Goal: Information Seeking & Learning: Check status

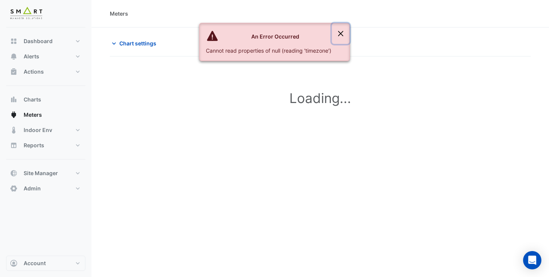
click at [339, 35] on button "Close" at bounding box center [341, 33] width 18 height 21
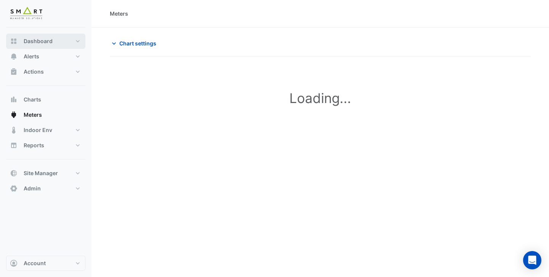
click at [54, 38] on button "Dashboard" at bounding box center [45, 41] width 79 height 15
select select "***"
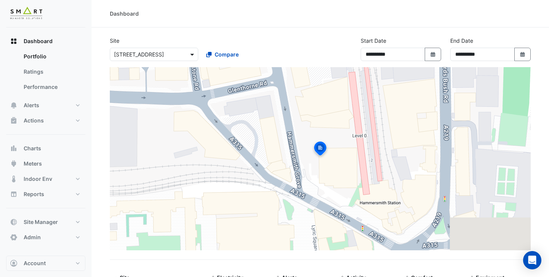
click at [190, 53] on span at bounding box center [193, 54] width 10 height 8
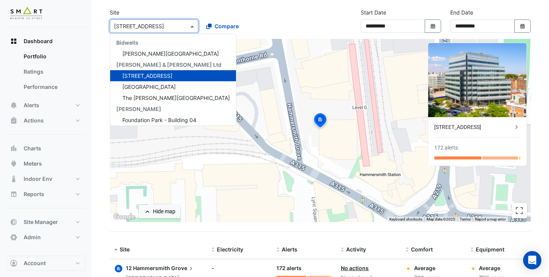
scroll to position [0, 0]
click at [255, 12] on div "Site × 12 Hammersmith Grove Bidwells Bidwell House Cushman & Wakefield Ltd 12 H…" at bounding box center [199, 20] width 189 height 24
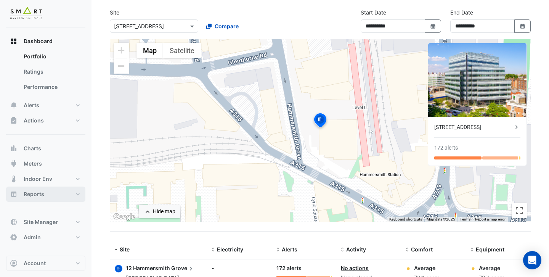
scroll to position [59, 0]
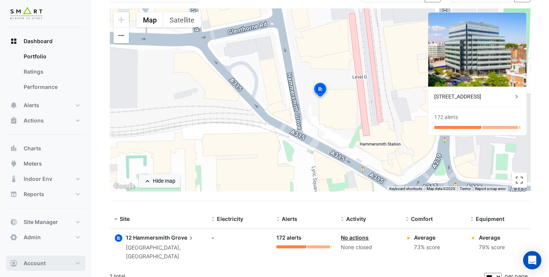
click at [42, 264] on span "Account" at bounding box center [35, 263] width 22 height 8
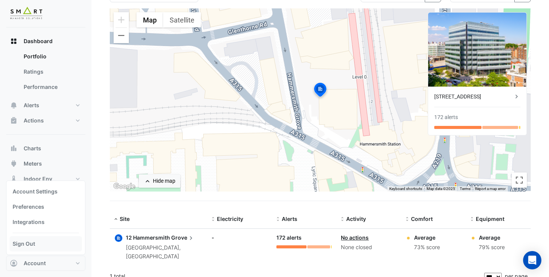
click at [51, 241] on link "Sign Out" at bounding box center [46, 243] width 72 height 15
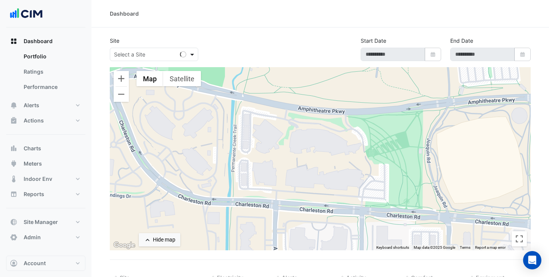
click at [194, 57] on span at bounding box center [193, 54] width 10 height 8
click at [231, 29] on section "Site Select a Site Loading... Start Date Select Date End Date Select Date ← Mov…" at bounding box center [321, 157] width 458 height 260
select select "***"
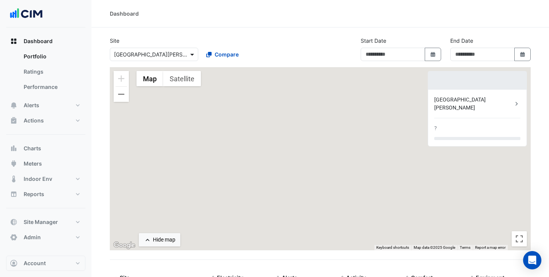
type input "**********"
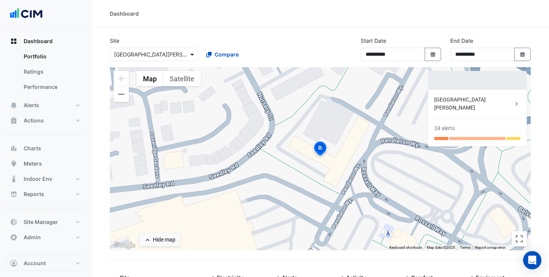
click at [192, 52] on span at bounding box center [193, 54] width 10 height 8
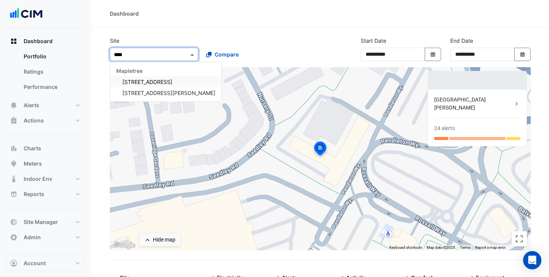
type input "*****"
click at [154, 89] on div "3 Hardman Street" at bounding box center [165, 92] width 111 height 11
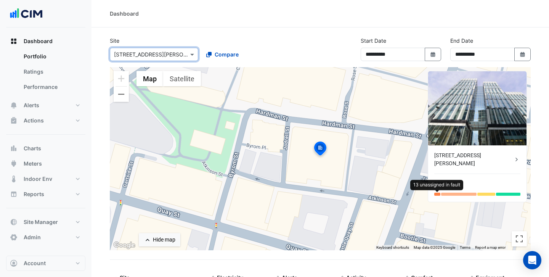
scroll to position [59, 0]
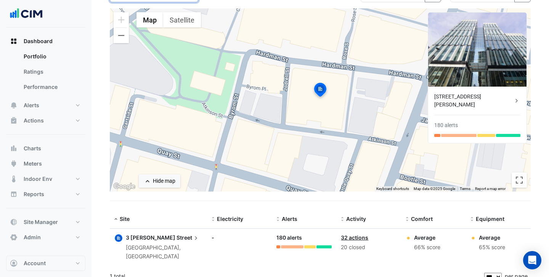
click at [96, 136] on section "**********" at bounding box center [321, 127] width 458 height 317
click at [154, 240] on app-text-append "3 Hardman Street" at bounding box center [163, 237] width 74 height 6
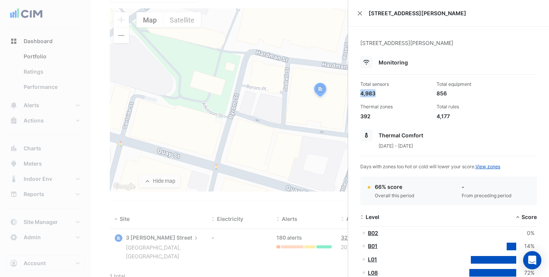
drag, startPoint x: 376, startPoint y: 91, endPoint x: 361, endPoint y: 92, distance: 14.5
click at [361, 92] on div "4,983" at bounding box center [395, 93] width 70 height 8
click at [381, 93] on div "4,983" at bounding box center [395, 93] width 70 height 8
drag, startPoint x: 373, startPoint y: 94, endPoint x: 367, endPoint y: 94, distance: 6.5
click at [367, 94] on div "4,983" at bounding box center [395, 93] width 70 height 8
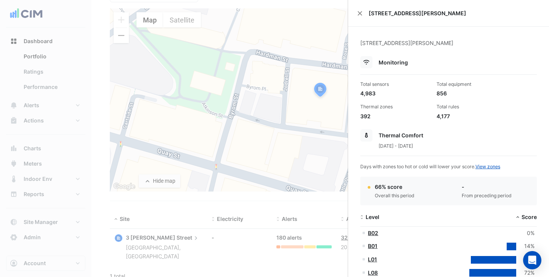
click at [379, 95] on div "4,983" at bounding box center [395, 93] width 70 height 8
drag, startPoint x: 378, startPoint y: 95, endPoint x: 362, endPoint y: 95, distance: 16.4
click at [362, 95] on div "4,983" at bounding box center [395, 93] width 70 height 8
click at [381, 96] on div "4,983" at bounding box center [395, 93] width 70 height 8
drag, startPoint x: 448, startPoint y: 92, endPoint x: 437, endPoint y: 92, distance: 10.7
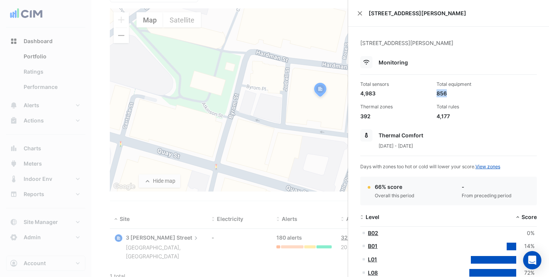
click at [437, 92] on div "856" at bounding box center [472, 93] width 70 height 8
click at [447, 96] on div "856" at bounding box center [472, 93] width 70 height 8
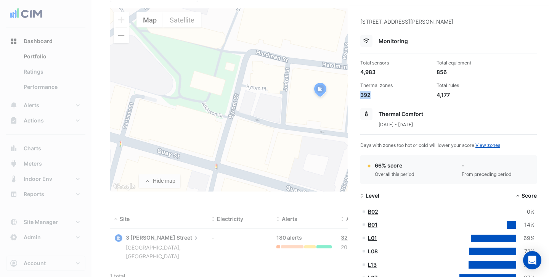
drag, startPoint x: 372, startPoint y: 93, endPoint x: 361, endPoint y: 94, distance: 10.3
click at [361, 94] on div "392" at bounding box center [395, 95] width 70 height 8
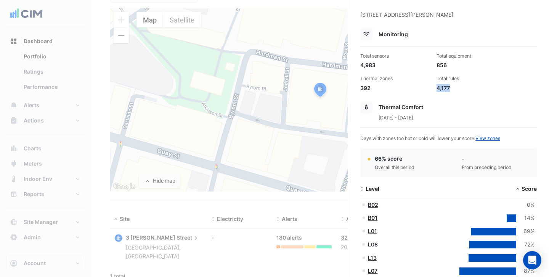
drag, startPoint x: 450, startPoint y: 89, endPoint x: 436, endPoint y: 90, distance: 13.4
click at [437, 90] on div "4,177" at bounding box center [472, 88] width 70 height 8
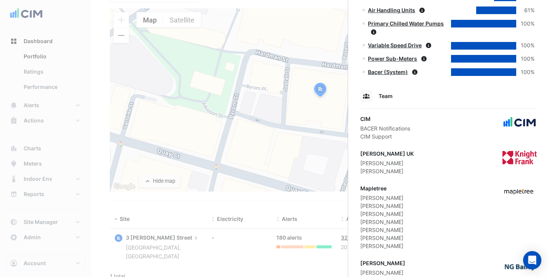
scroll to position [487, 0]
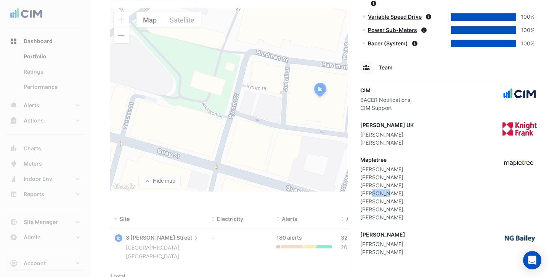
drag, startPoint x: 389, startPoint y: 191, endPoint x: 370, endPoint y: 191, distance: 18.3
click at [370, 191] on div "[PERSON_NAME]" at bounding box center [381, 193] width 43 height 8
click at [385, 194] on div "[PERSON_NAME]" at bounding box center [381, 193] width 43 height 8
drag, startPoint x: 389, startPoint y: 194, endPoint x: 363, endPoint y: 194, distance: 26.3
click at [363, 194] on div "[PERSON_NAME]" at bounding box center [381, 193] width 43 height 8
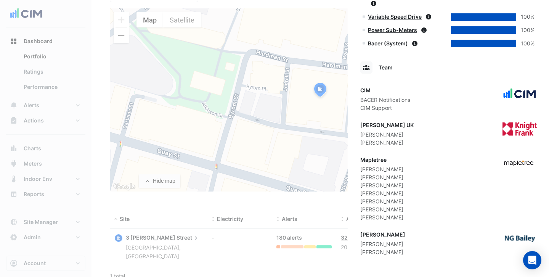
click at [380, 246] on div "Jeff Martin" at bounding box center [382, 244] width 45 height 8
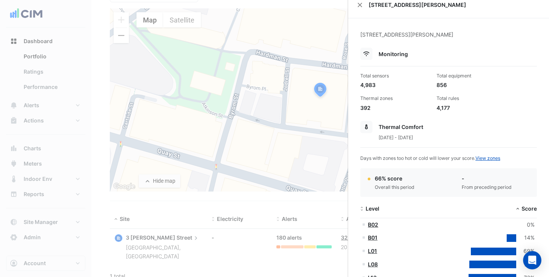
scroll to position [0, 0]
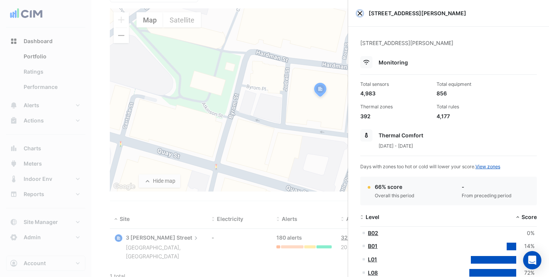
click at [359, 14] on button "Close" at bounding box center [359, 13] width 5 height 5
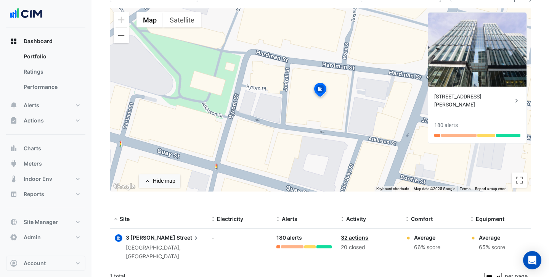
click at [350, 237] on link "32 actions" at bounding box center [354, 237] width 27 height 6
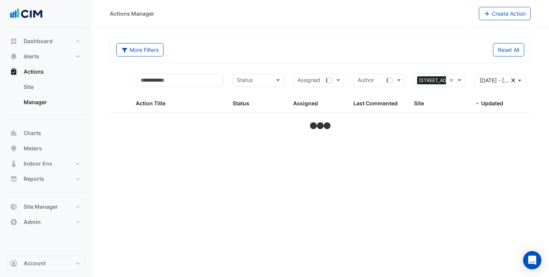
select select "***"
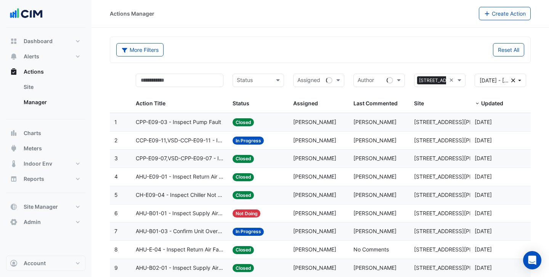
scroll to position [8, 0]
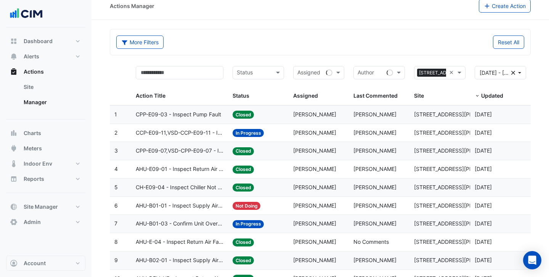
click at [178, 135] on span "CCP-E09-11,VSD-CCP-E09-11 - Inspect Pump Not Operating" at bounding box center [180, 132] width 88 height 9
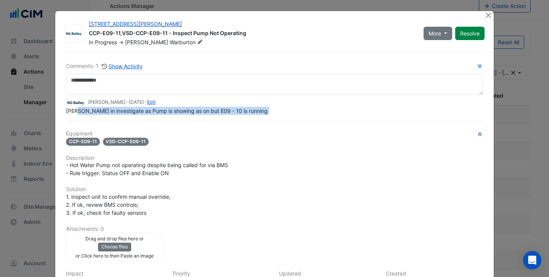
drag, startPoint x: 104, startPoint y: 127, endPoint x: 114, endPoint y: 126, distance: 9.9
click at [114, 126] on div "Comments: 1 Show Activity Roy Warburton - 2 weeks and 5 days ago - Edit Sauter …" at bounding box center [274, 202] width 426 height 301
click at [165, 112] on span "Sauter in investigate as Pump is showing as on but E09 - 10 is running" at bounding box center [167, 111] width 202 height 6
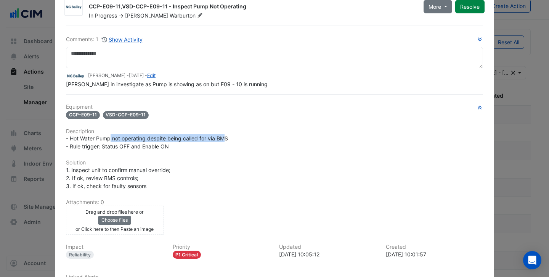
drag, startPoint x: 111, startPoint y: 137, endPoint x: 224, endPoint y: 136, distance: 113.6
click at [224, 137] on span "- Hot Water Pump not operating despite being called for via BMS - Rule trigger:…" at bounding box center [147, 142] width 162 height 14
click at [243, 140] on div "- Hot Water Pump not operating despite being called for via BMS - Rule trigger:…" at bounding box center [274, 142] width 417 height 16
drag, startPoint x: 167, startPoint y: 145, endPoint x: 101, endPoint y: 145, distance: 66.0
click at [101, 145] on span "- Hot Water Pump not operating despite being called for via BMS - Rule trigger:…" at bounding box center [147, 142] width 162 height 14
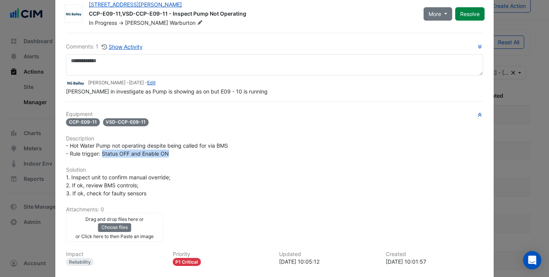
scroll to position [0, 0]
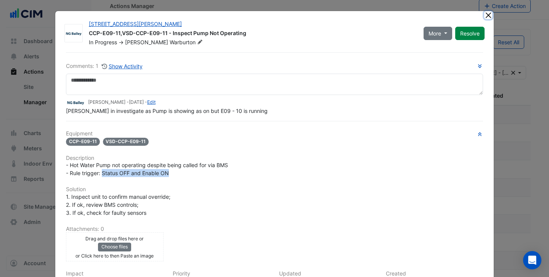
click at [486, 14] on button "Close" at bounding box center [488, 15] width 8 height 8
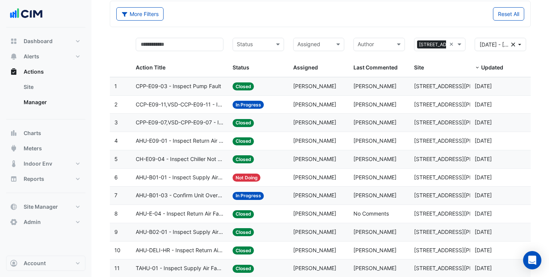
scroll to position [53, 0]
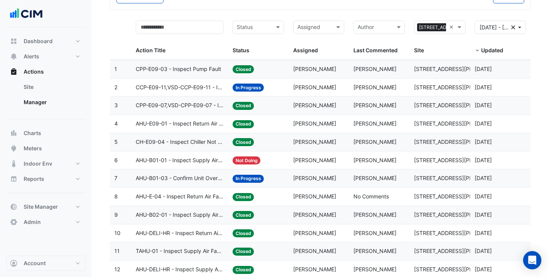
click at [195, 161] on span "AHU-B01-01 - Inspect Supply Air Fan Fault" at bounding box center [180, 160] width 88 height 9
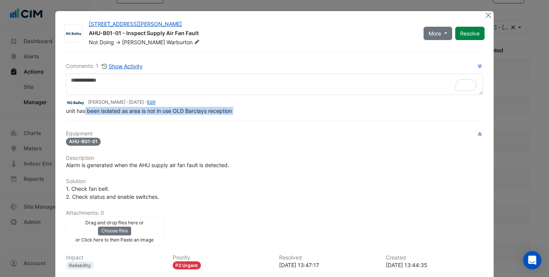
drag, startPoint x: 87, startPoint y: 127, endPoint x: 142, endPoint y: 122, distance: 55.5
click at [142, 123] on div "Comments: 1 Show Activity Roy Warburton - 2 weeks and 6 days ago - Edit unit ha…" at bounding box center [274, 194] width 426 height 285
click at [193, 108] on span "unit has been isolated as area is not in use OLD Barclays reception" at bounding box center [149, 111] width 166 height 6
click at [487, 17] on button "Close" at bounding box center [488, 15] width 8 height 8
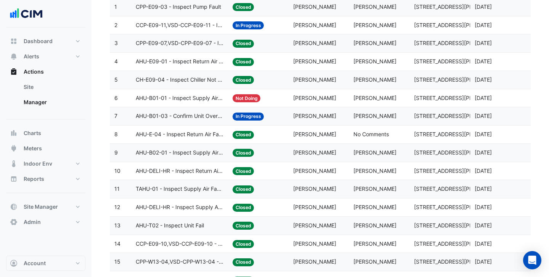
scroll to position [127, 0]
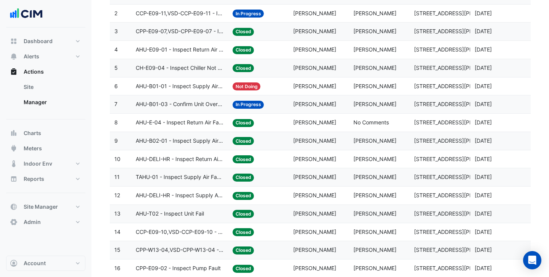
click at [200, 103] on span "AHU-B01-03 - Confirm Unit Overnight Operation (Energy Waste)" at bounding box center [180, 104] width 88 height 9
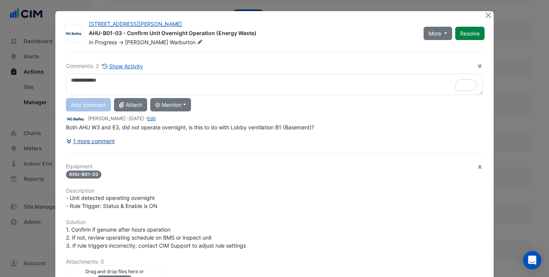
click at [94, 142] on button "1 more comment" at bounding box center [90, 140] width 49 height 13
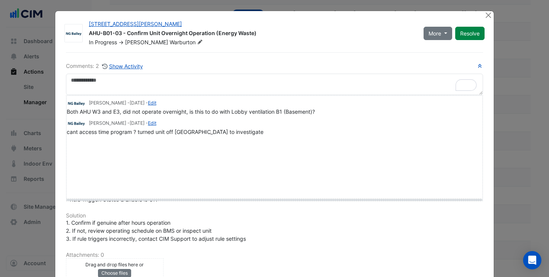
drag, startPoint x: 75, startPoint y: 141, endPoint x: 75, endPoint y: 199, distance: 57.2
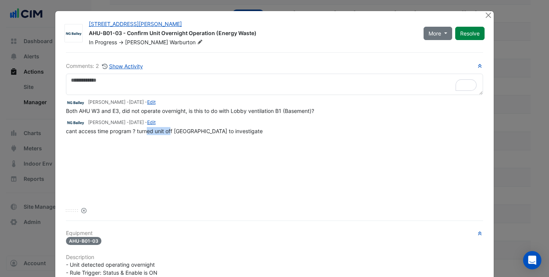
drag, startPoint x: 148, startPoint y: 132, endPoint x: 171, endPoint y: 132, distance: 22.9
click at [171, 132] on span "cant access time program ? turned unit off Sauter to investigate" at bounding box center [164, 131] width 197 height 6
click at [190, 132] on span "cant access time program ? turned unit off Sauter to investigate" at bounding box center [164, 131] width 197 height 6
drag, startPoint x: 96, startPoint y: 111, endPoint x: 109, endPoint y: 112, distance: 12.6
click at [109, 112] on span "Both AHU W3 and E3, did not operate overnight, is this to do with Lobby ventila…" at bounding box center [190, 111] width 248 height 6
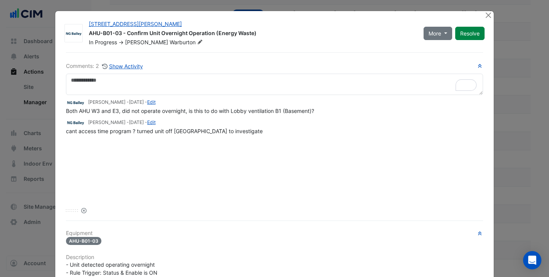
click at [125, 111] on span "Both AHU W3 and E3, did not operate overnight, is this to do with Lobby ventila…" at bounding box center [190, 111] width 248 height 6
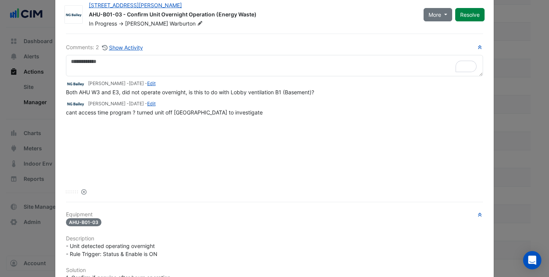
scroll to position [0, 0]
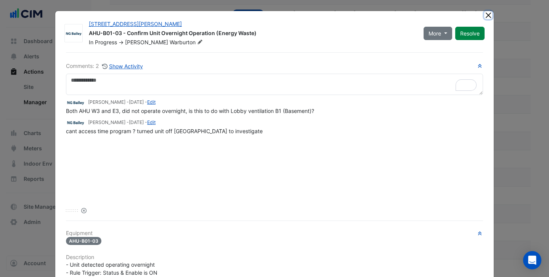
click at [490, 14] on button "Close" at bounding box center [488, 15] width 8 height 8
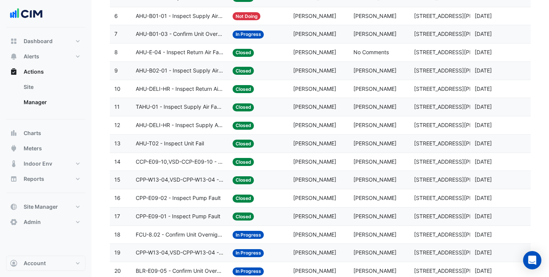
scroll to position [209, 0]
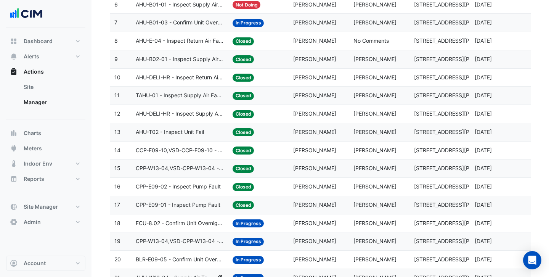
click at [174, 134] on span "AHU-T02 - Inspect Unit Fail" at bounding box center [170, 132] width 68 height 9
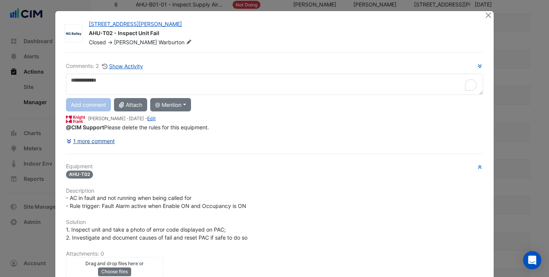
click at [104, 140] on button "1 more comment" at bounding box center [90, 140] width 49 height 13
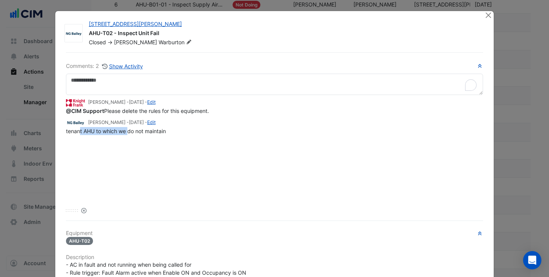
drag, startPoint x: 80, startPoint y: 131, endPoint x: 128, endPoint y: 127, distance: 48.6
click at [129, 128] on span "tenant AHU to which we do not maintain" at bounding box center [116, 131] width 100 height 6
click at [143, 131] on span "tenant AHU to which we do not maintain" at bounding box center [116, 131] width 100 height 6
drag, startPoint x: 101, startPoint y: 112, endPoint x: 146, endPoint y: 111, distance: 45.0
click at [146, 111] on span "@CIM Support Please delete the rules for this equipment." at bounding box center [137, 111] width 143 height 6
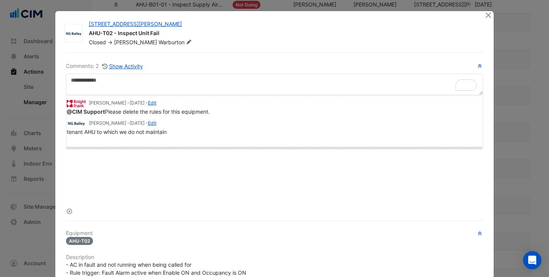
drag, startPoint x: 74, startPoint y: 209, endPoint x: 85, endPoint y: 144, distance: 66.2
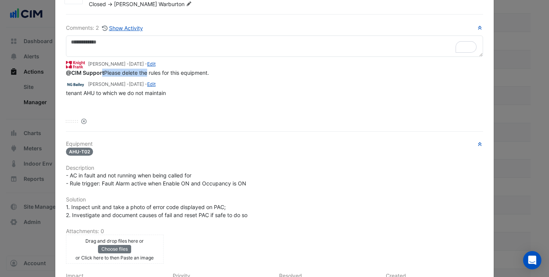
scroll to position [0, 0]
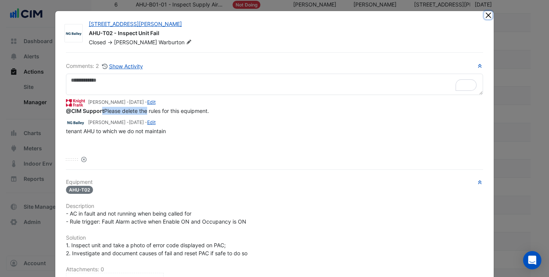
click at [487, 13] on button "Close" at bounding box center [488, 15] width 8 height 8
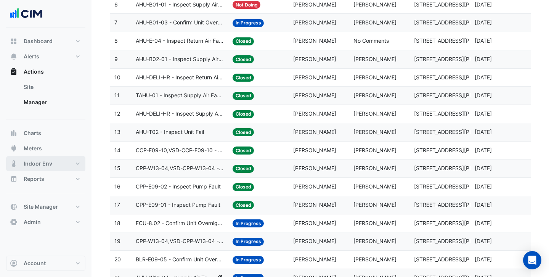
click at [33, 158] on button "Indoor Env" at bounding box center [45, 163] width 79 height 15
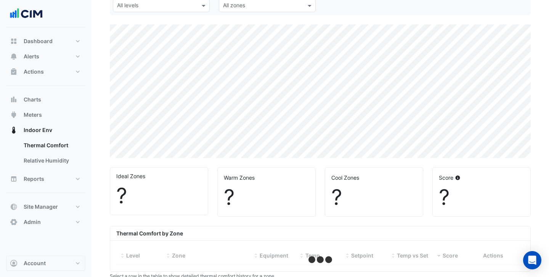
select select "***"
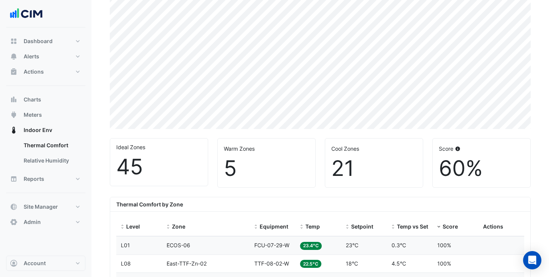
scroll to position [90, 0]
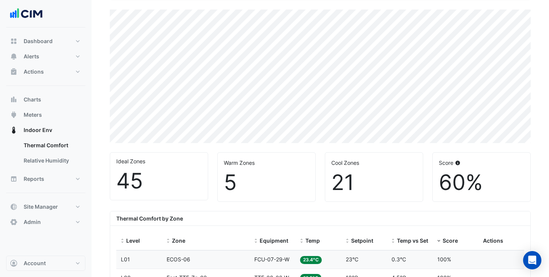
drag, startPoint x: 479, startPoint y: 182, endPoint x: 445, endPoint y: 182, distance: 33.9
click at [444, 182] on div "60%" at bounding box center [481, 183] width 85 height 26
click at [405, 181] on div "21" at bounding box center [373, 183] width 85 height 26
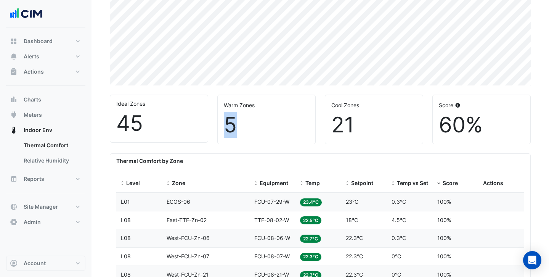
drag, startPoint x: 235, startPoint y: 126, endPoint x: 224, endPoint y: 126, distance: 11.4
click at [224, 126] on div "5" at bounding box center [266, 125] width 85 height 26
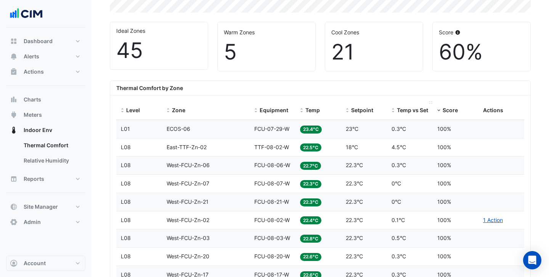
click at [405, 115] on datatable-header-cell "Temp vs Setpoint" at bounding box center [410, 110] width 46 height 18
click at [404, 111] on span "Temp vs Setpoint" at bounding box center [419, 110] width 45 height 6
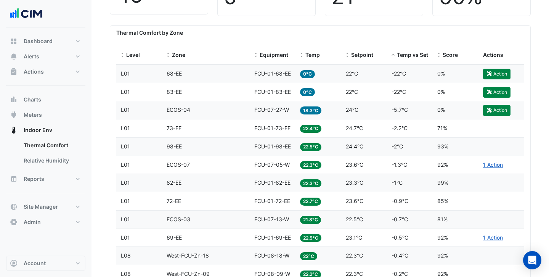
scroll to position [280, 0]
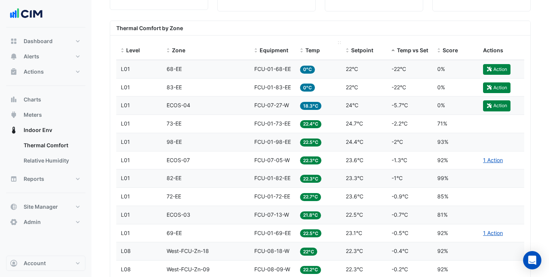
click at [307, 47] on div "Temp" at bounding box center [318, 50] width 37 height 9
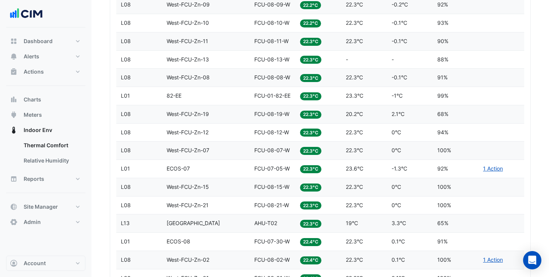
scroll to position [970, 0]
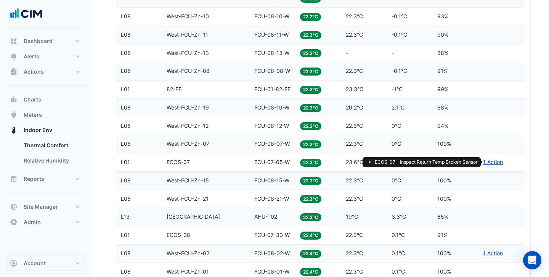
click at [495, 162] on link "1 Action" at bounding box center [493, 162] width 20 height 6
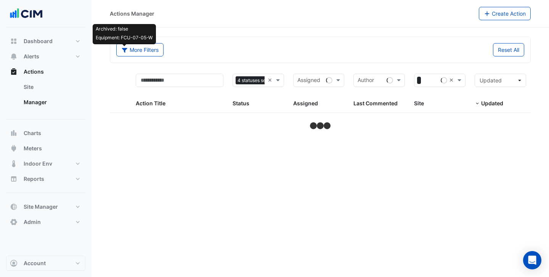
select select "***"
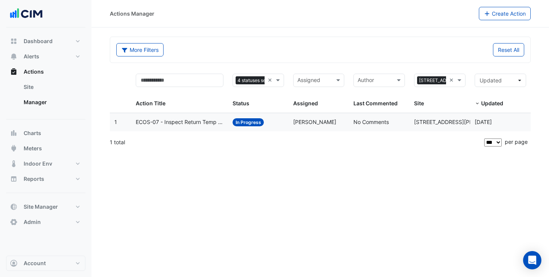
click at [180, 120] on span "ECOS-07 - Inspect Return Temp Broken Sensor" at bounding box center [180, 122] width 88 height 9
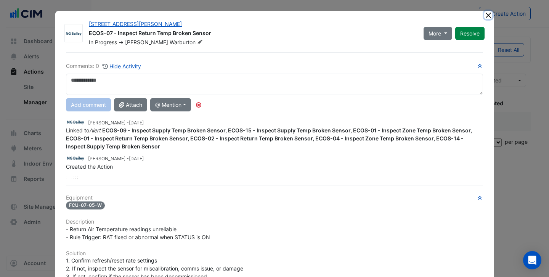
click at [489, 16] on button "Close" at bounding box center [488, 15] width 8 height 8
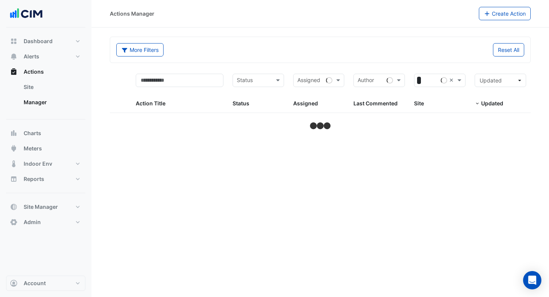
select select "***"
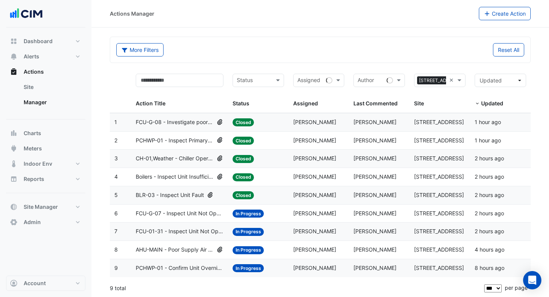
click at [186, 142] on span "PCHWP-01 - Inspect Primary Pump Operation When Chiller Isn't Operating" at bounding box center [175, 140] width 78 height 9
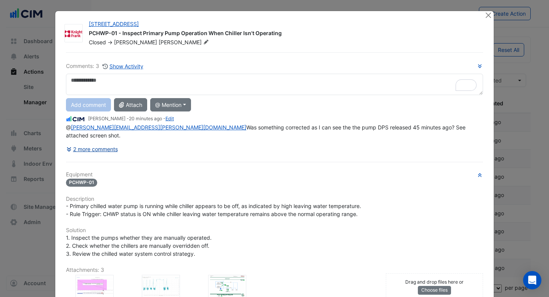
click at [107, 142] on button "2 more comments" at bounding box center [92, 148] width 52 height 13
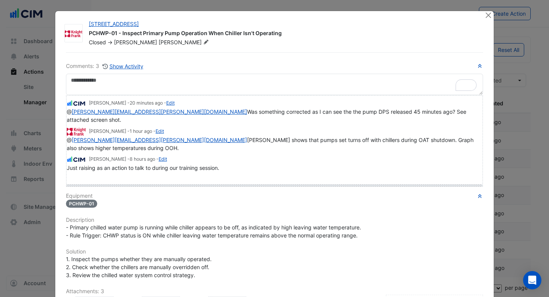
drag, startPoint x: 72, startPoint y: 162, endPoint x: 71, endPoint y: 191, distance: 29.4
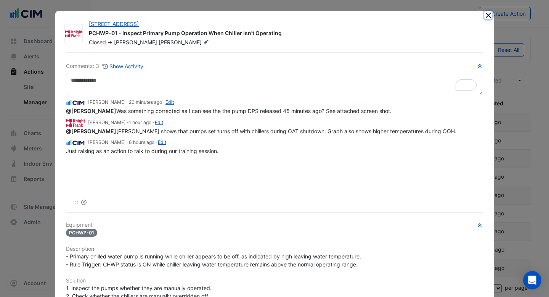
click at [487, 18] on button "Close" at bounding box center [488, 15] width 8 height 8
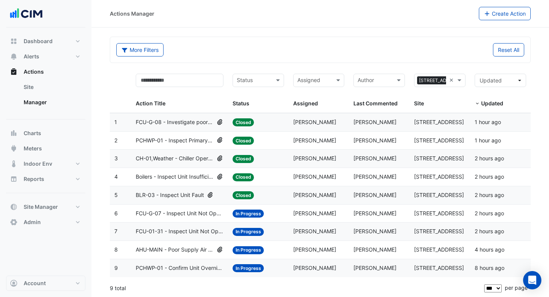
click at [185, 146] on datatable-body-cell "Action Title: PCHWP-01 - Inspect Primary Pump Operation When Chiller Isn't Oper…" at bounding box center [179, 141] width 97 height 18
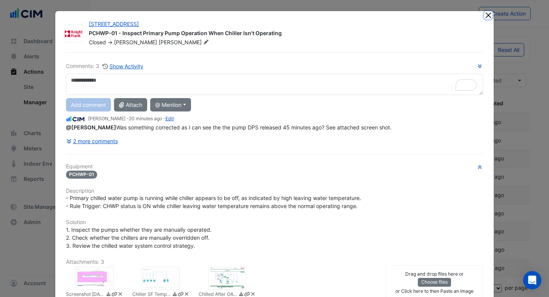
click at [486, 14] on button "Close" at bounding box center [488, 15] width 8 height 8
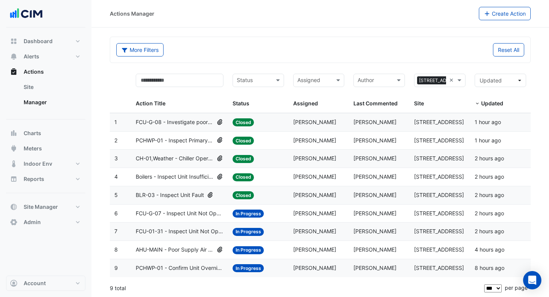
click at [181, 181] on datatable-body-cell "Action Title: Boilers - Inspect Unit Insufficient Heating" at bounding box center [179, 177] width 97 height 18
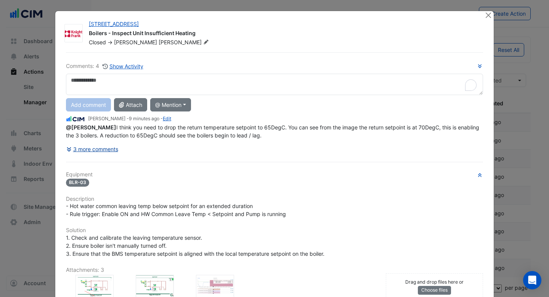
click at [106, 147] on button "3 more comments" at bounding box center [92, 148] width 53 height 13
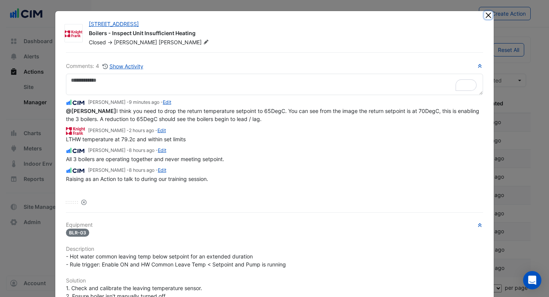
click at [488, 14] on button "Close" at bounding box center [488, 15] width 8 height 8
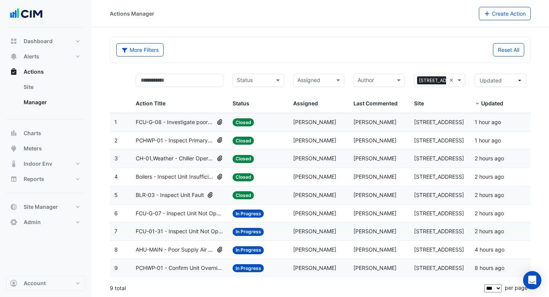
click at [185, 221] on datatable-body-cell "Action Title: FCU-G-07 - Inspect Unit Not Operating" at bounding box center [179, 213] width 97 height 18
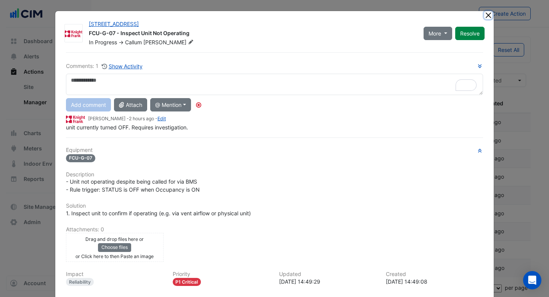
click at [491, 14] on button "Close" at bounding box center [488, 15] width 8 height 8
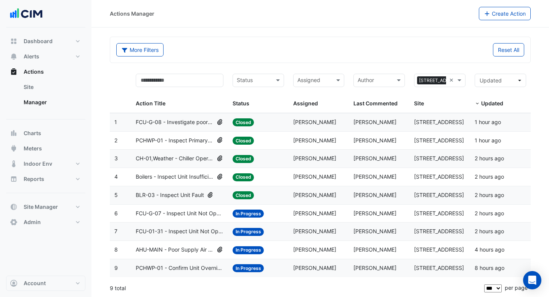
click at [195, 125] on span "FCU-G-08 - Investigate poor zone temp" at bounding box center [175, 122] width 78 height 9
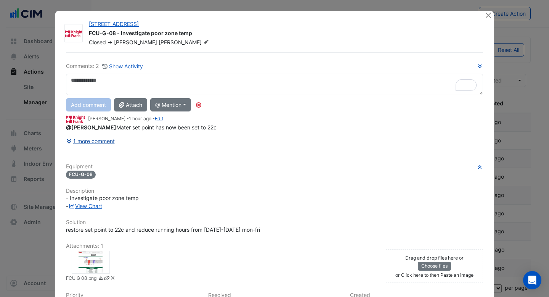
click at [96, 141] on button "1 more comment" at bounding box center [90, 140] width 49 height 13
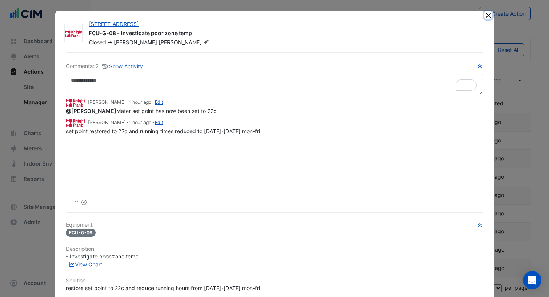
click at [488, 14] on button "Close" at bounding box center [488, 15] width 8 height 8
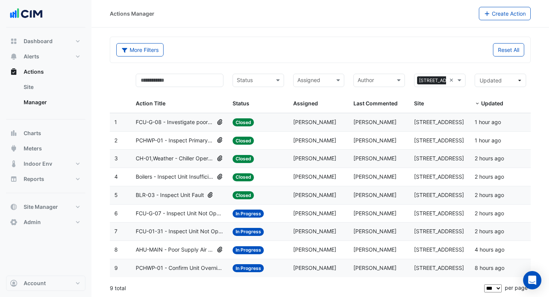
scroll to position [1, 0]
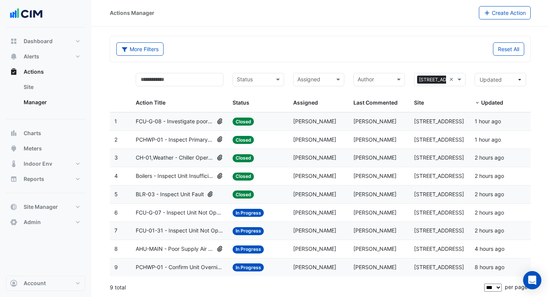
click at [297, 42] on div "More Filters Reset All" at bounding box center [320, 49] width 420 height 26
click at [114, 101] on datatable-header-cell at bounding box center [120, 90] width 21 height 44
